Goal: Check status: Check status

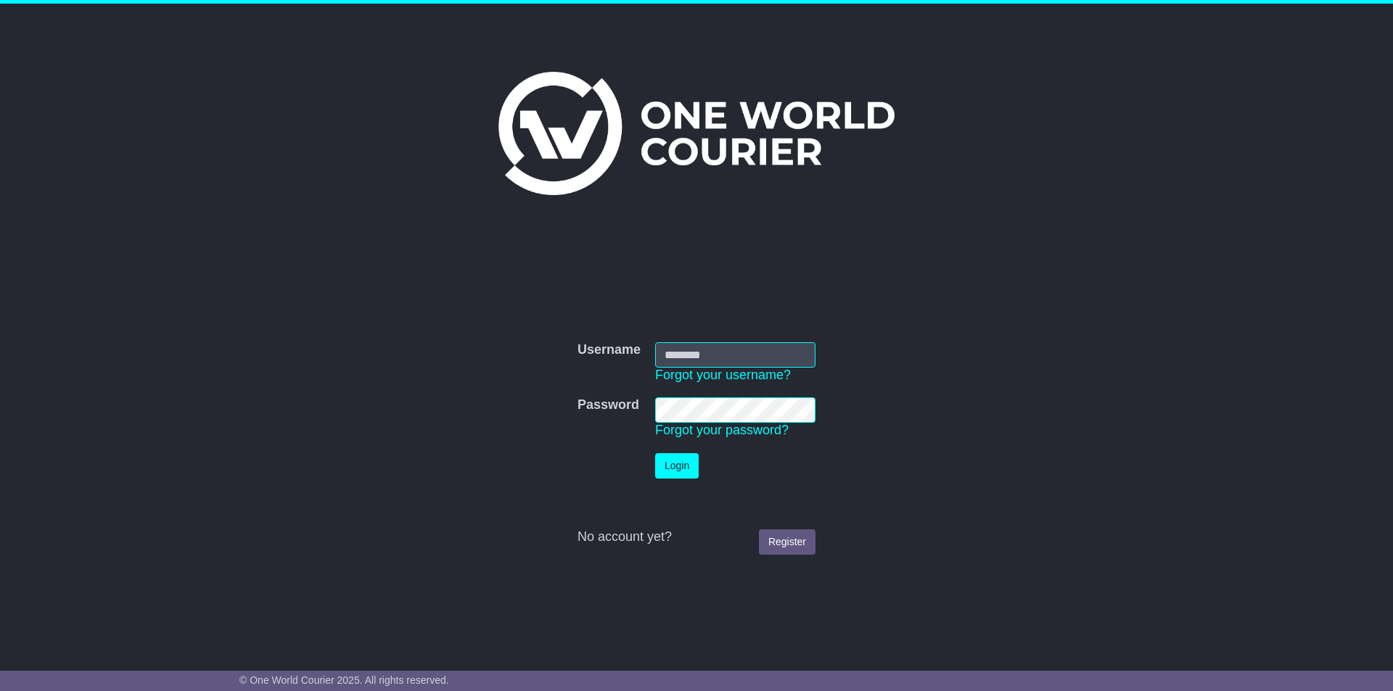
type input "**********"
click at [683, 472] on button "Login" at bounding box center [677, 465] width 44 height 25
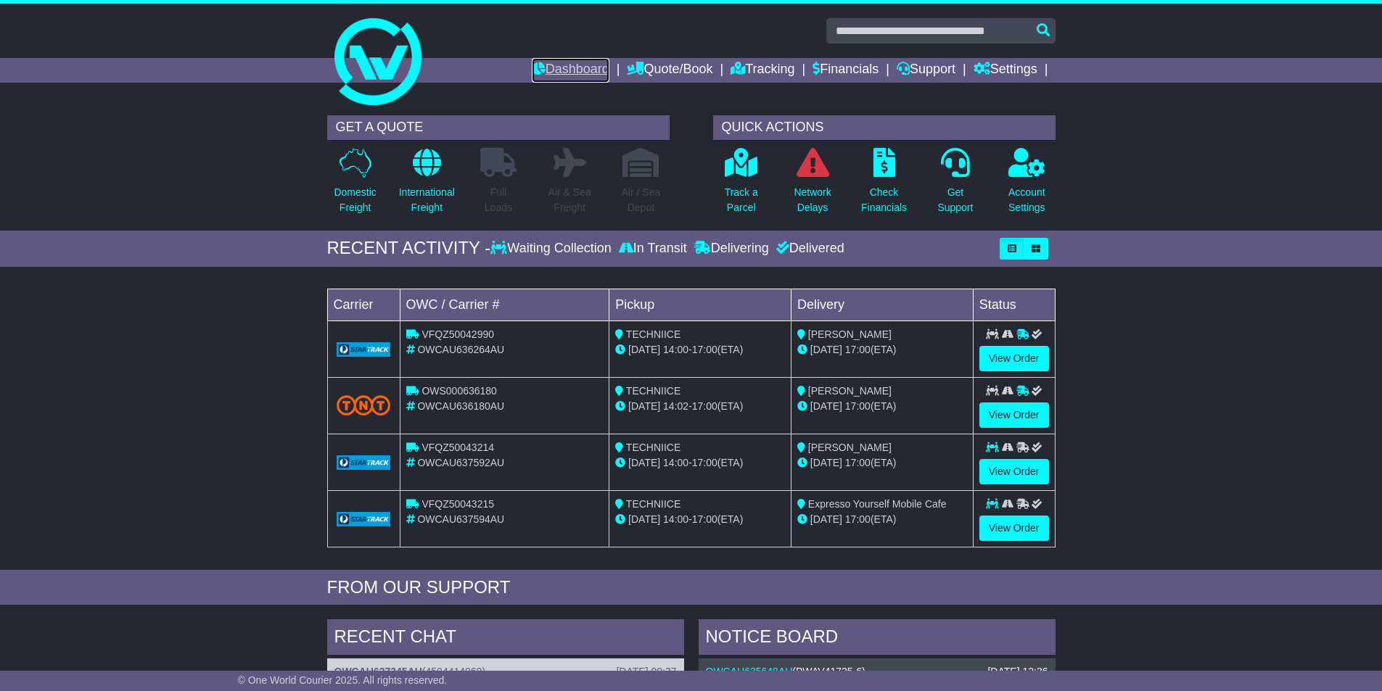
click at [566, 64] on link "Dashboard" at bounding box center [571, 70] width 78 height 25
click at [747, 63] on link "Tracking" at bounding box center [762, 70] width 64 height 25
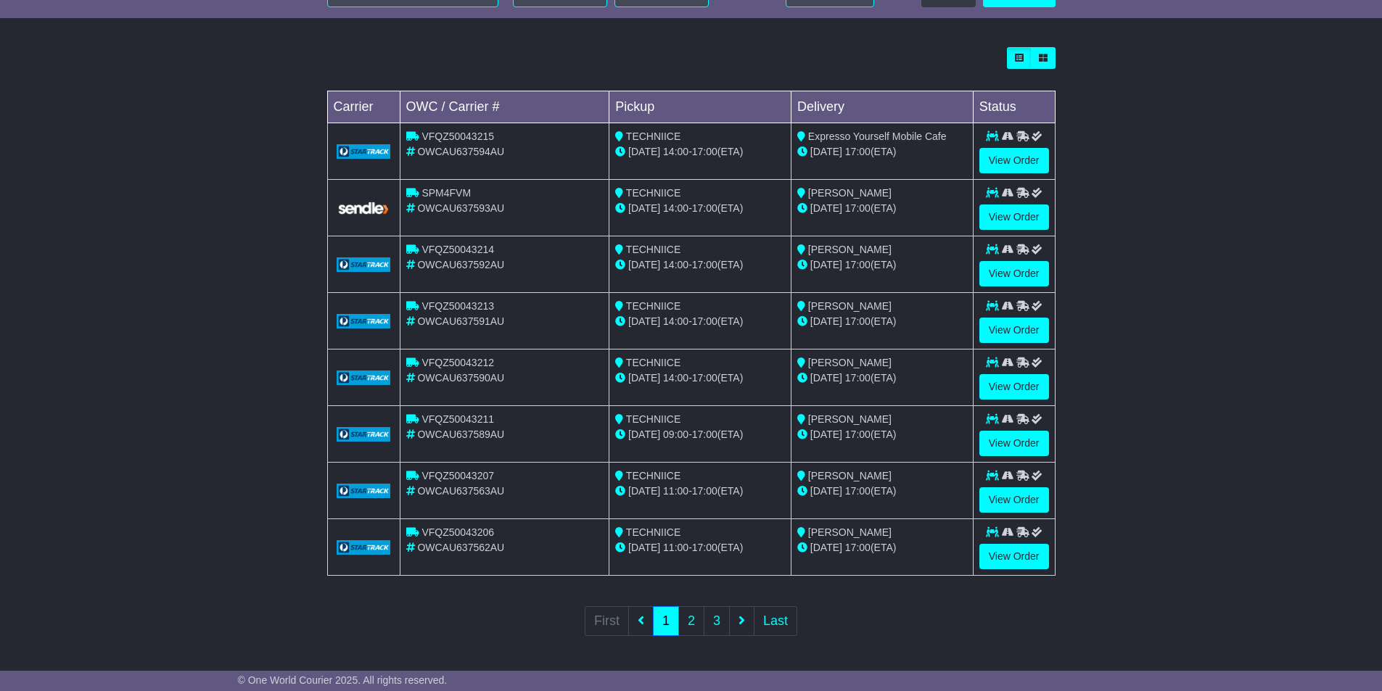
scroll to position [382, 0]
click at [689, 616] on link "2" at bounding box center [691, 621] width 26 height 30
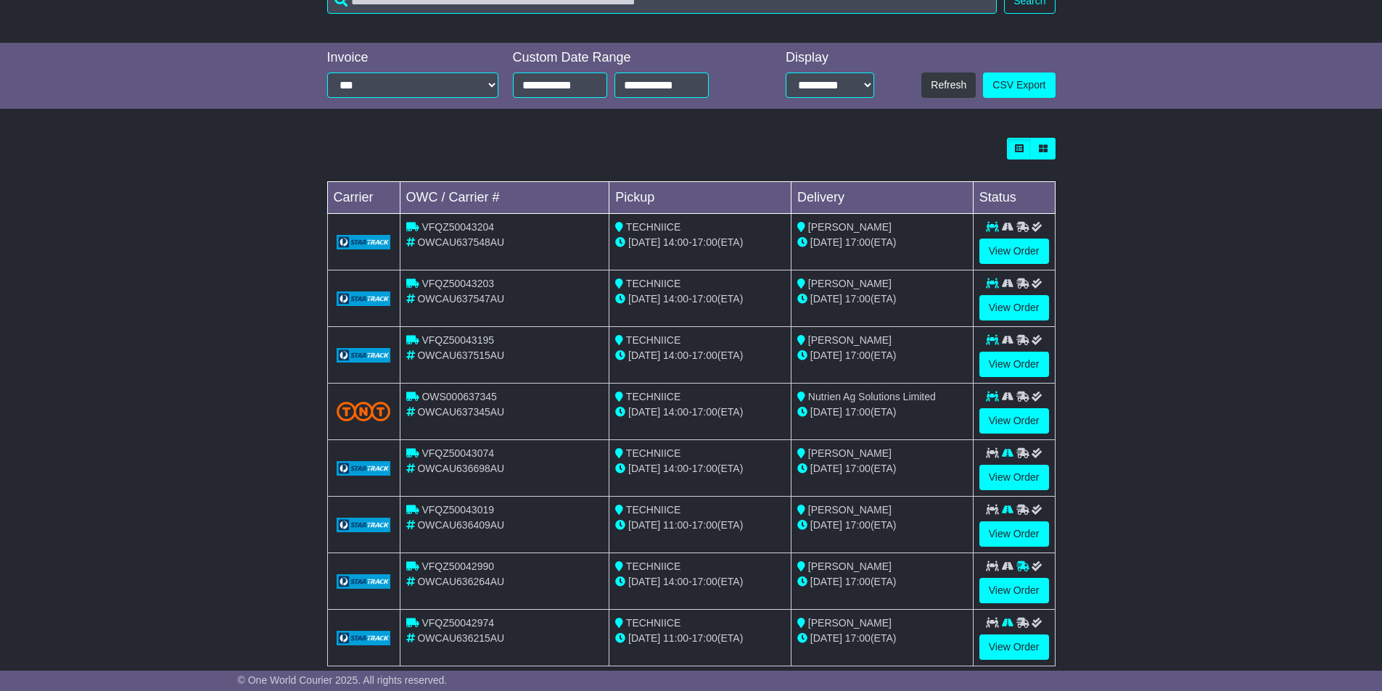
scroll to position [363, 0]
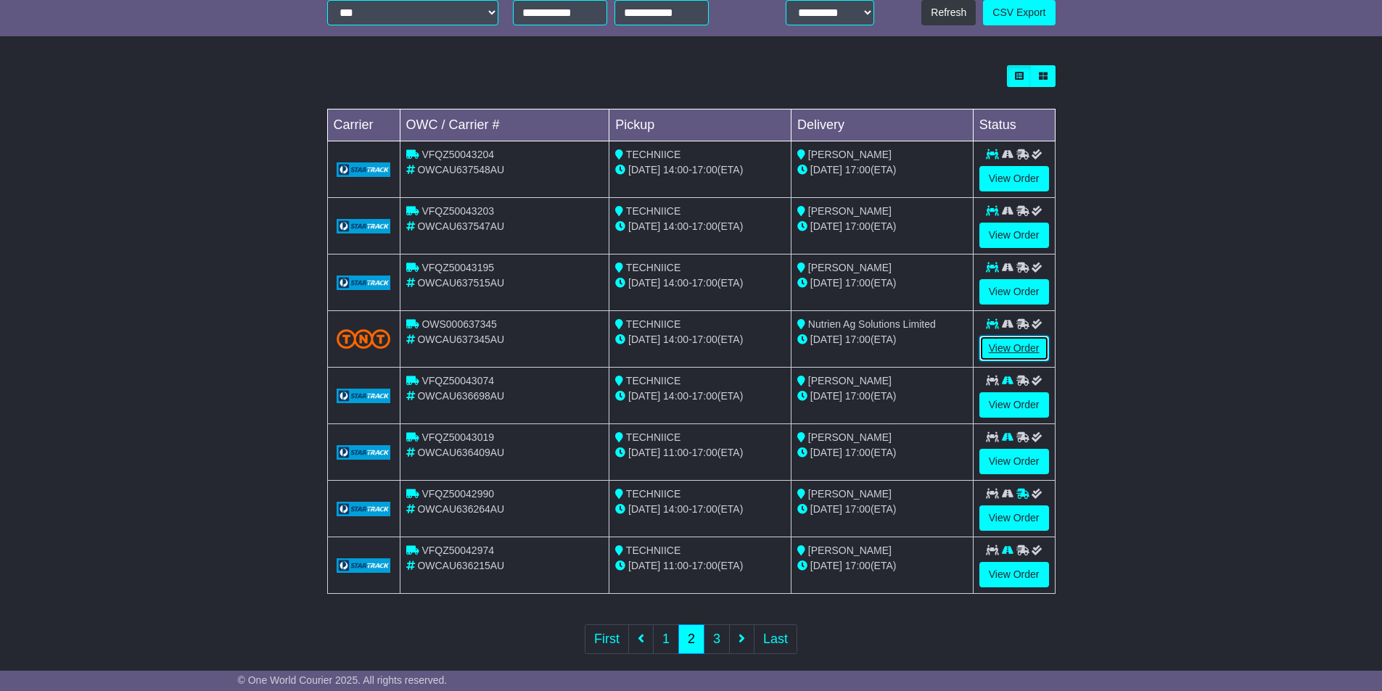
click at [996, 347] on link "View Order" at bounding box center [1014, 348] width 70 height 25
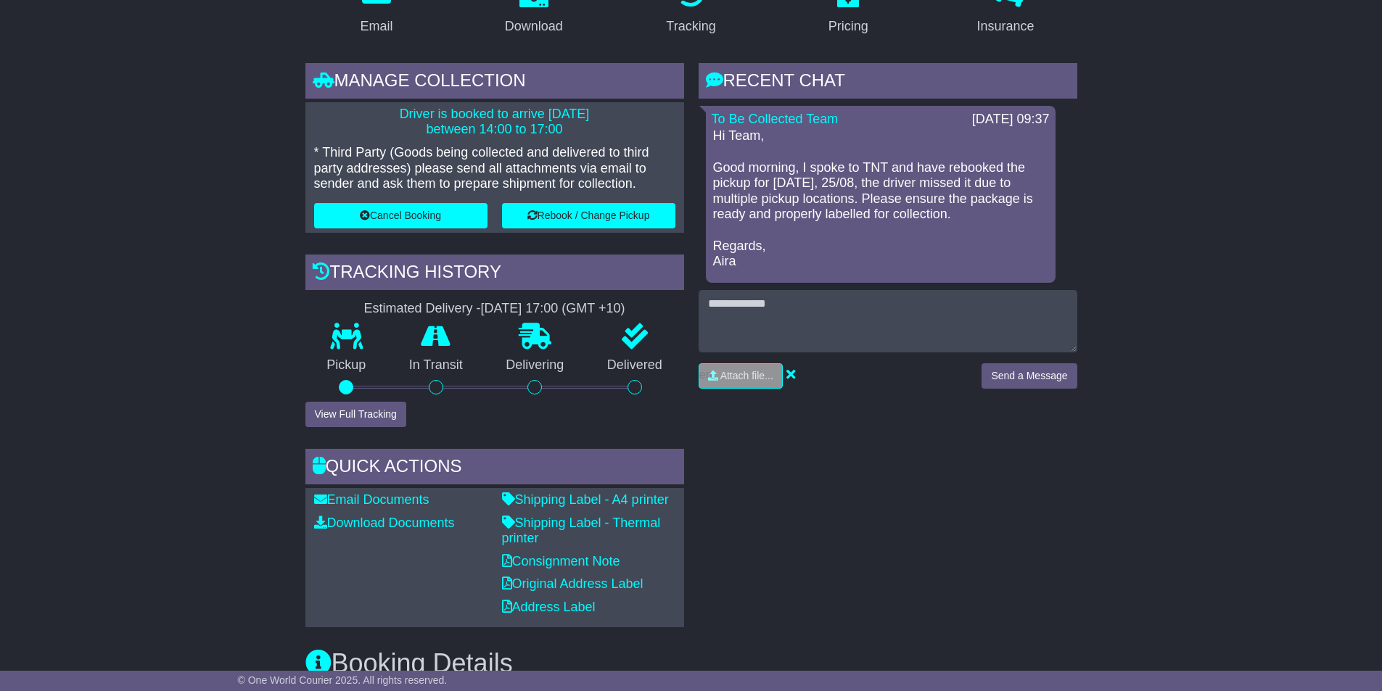
scroll to position [295, 0]
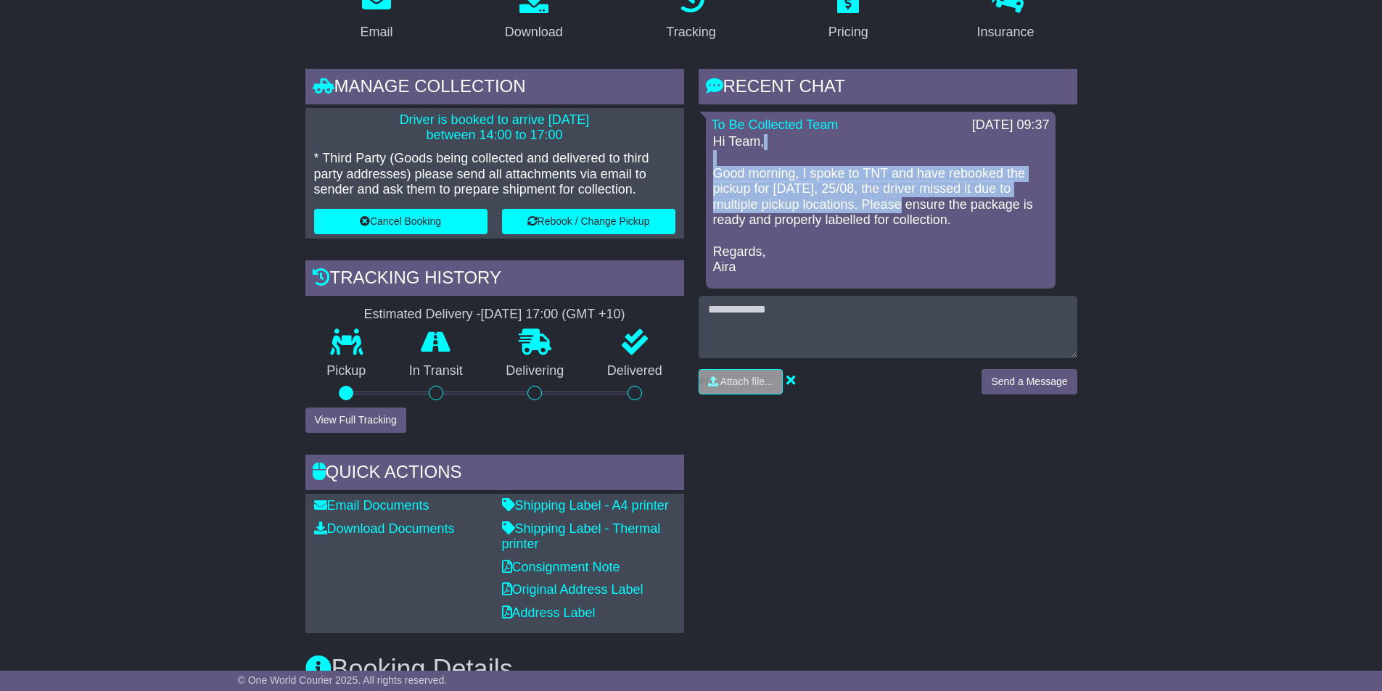
drag, startPoint x: 712, startPoint y: 152, endPoint x: 934, endPoint y: 193, distance: 225.7
click at [910, 188] on div "Hi Team, Good morning, I spoke to TNT and have rebooked the pickup for [DATE], …" at bounding box center [881, 204] width 338 height 141
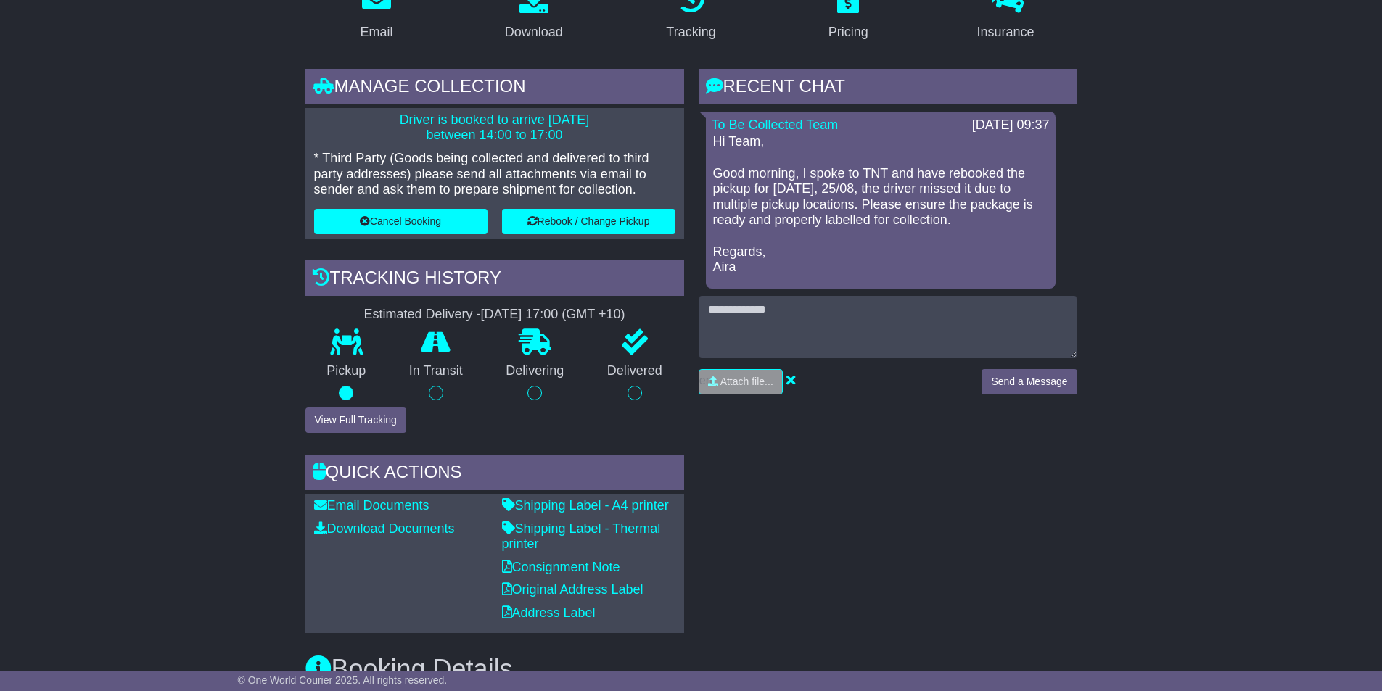
click at [963, 205] on p "Hi Team, Good morning, I spoke to TNT and have rebooked the pickup for [DATE], …" at bounding box center [880, 204] width 335 height 141
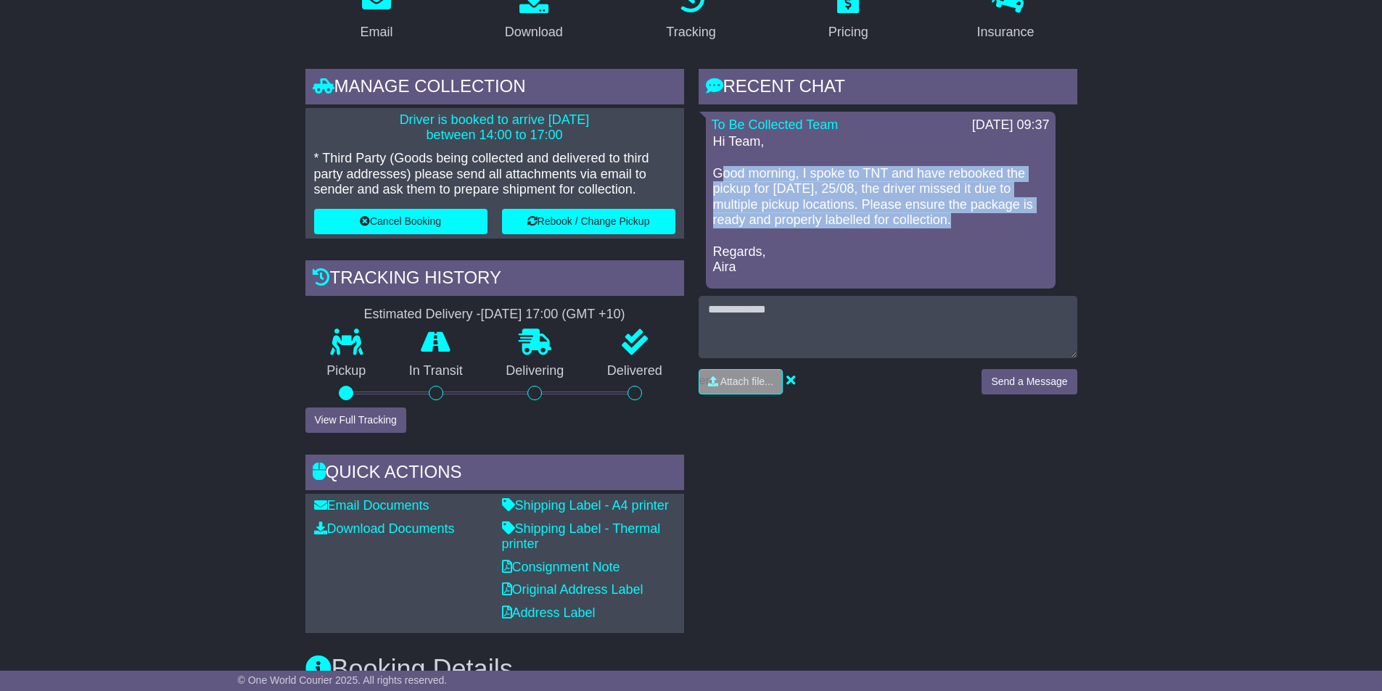
drag, startPoint x: 952, startPoint y: 213, endPoint x: 712, endPoint y: 164, distance: 245.0
click at [712, 164] on div "Hi Team, Good morning, I spoke to TNT and have rebooked the pickup for [DATE], …" at bounding box center [881, 204] width 338 height 141
copy p "Good morning, I spoke to TNT and have rebooked the pickup for [DATE], 25/08, th…"
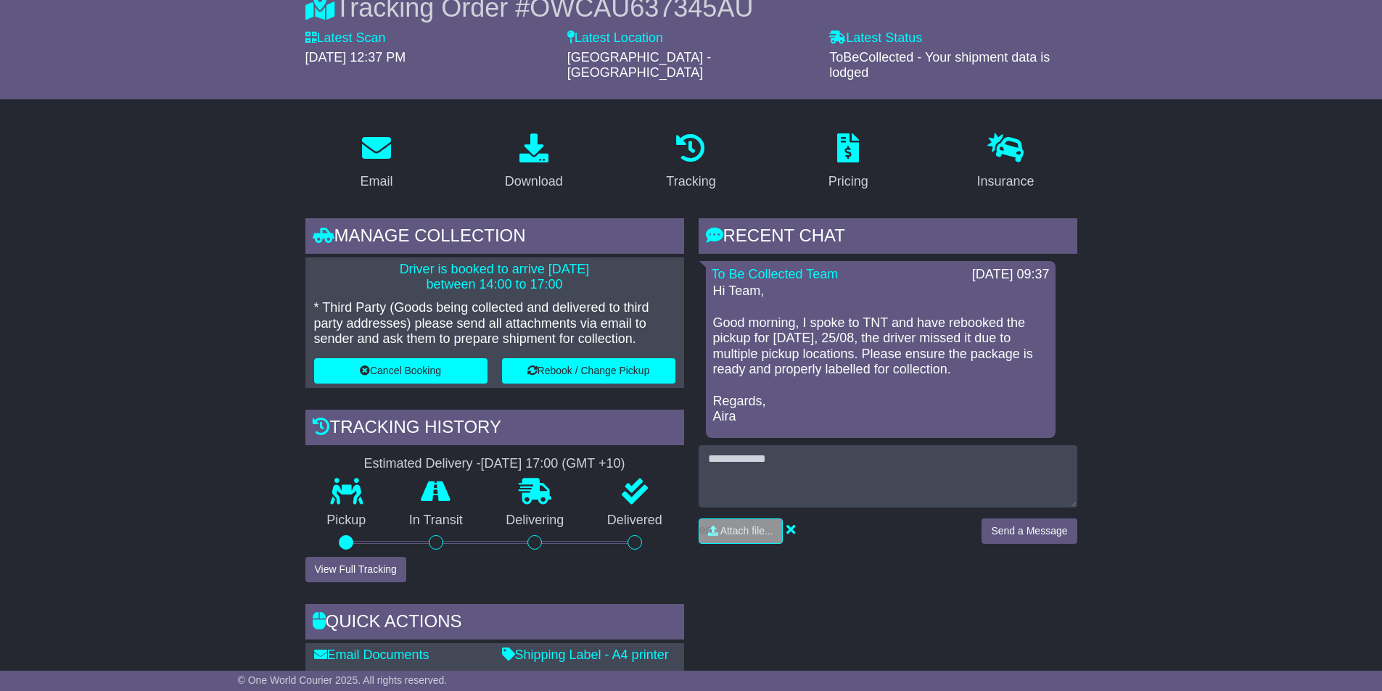
scroll to position [73, 0]
